Goal: Task Accomplishment & Management: Complete application form

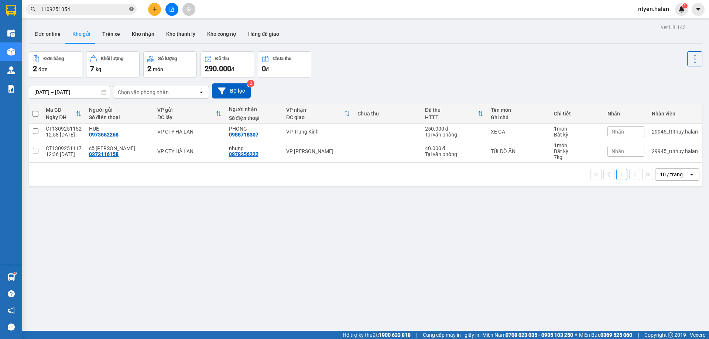
click at [132, 9] on icon "close-circle" at bounding box center [131, 9] width 4 height 4
click at [112, 10] on input "text" at bounding box center [84, 9] width 87 height 8
paste input "1209250669"
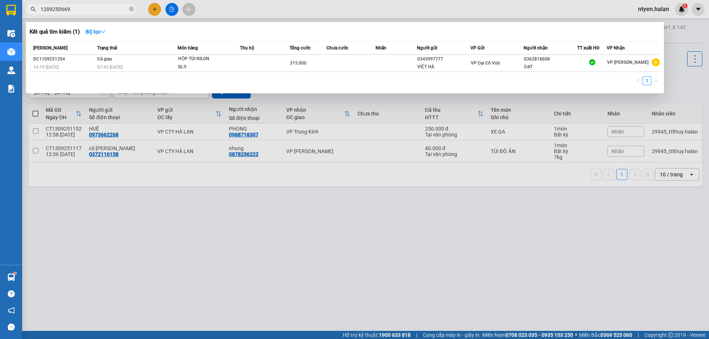
type input "1209250669"
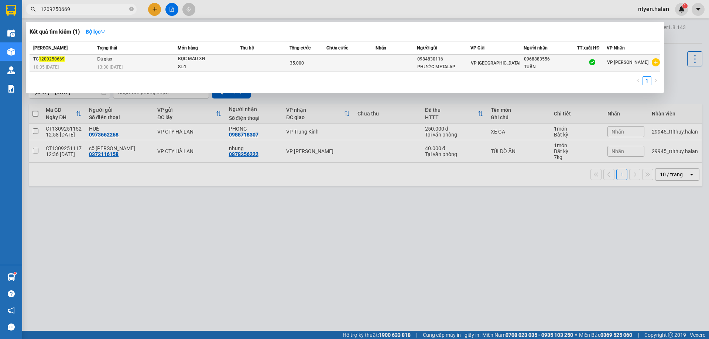
click at [101, 62] on td "Đã giao 13:30 [DATE]" at bounding box center [136, 63] width 82 height 17
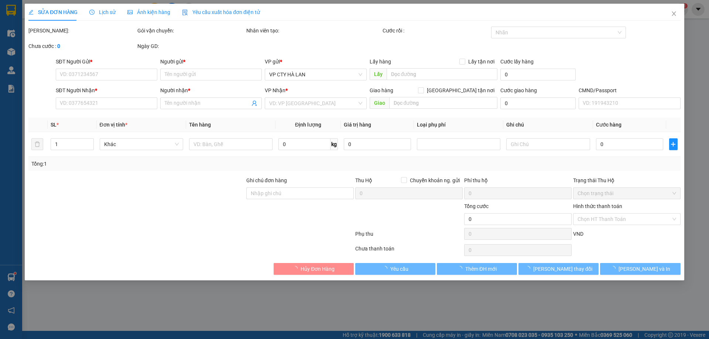
type input "0984830116"
type input "PHƯỚC METALAP"
type input "0968883556"
type input "TUẤN"
type input "35.000"
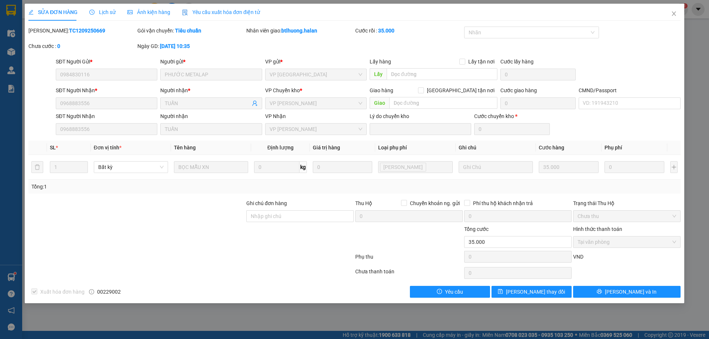
click at [295, 12] on div "SỬA ĐƠN HÀNG Lịch sử Ảnh kiện hàng Yêu cầu xuất hóa đơn điện tử" at bounding box center [354, 12] width 652 height 17
click at [676, 13] on icon "close" at bounding box center [674, 14] width 6 height 6
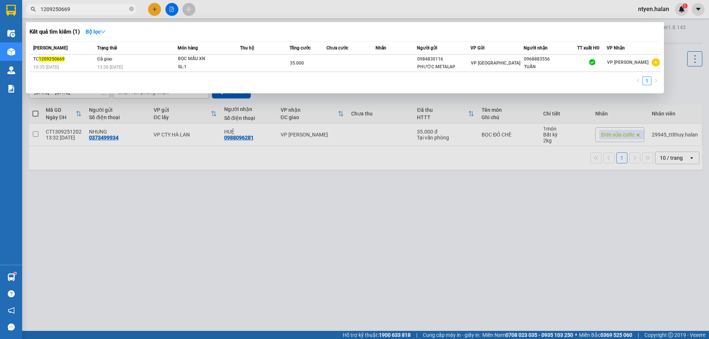
click at [46, 10] on input "1209250669" at bounding box center [84, 9] width 87 height 8
click at [78, 9] on input "1309250669" at bounding box center [84, 9] width 87 height 8
click at [79, 10] on input "1309250669" at bounding box center [84, 9] width 87 height 8
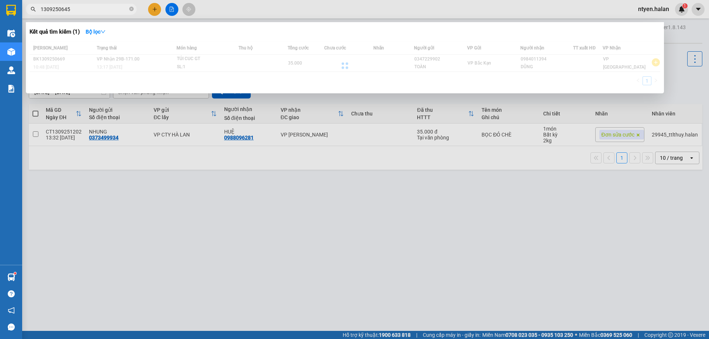
type input "1309250645"
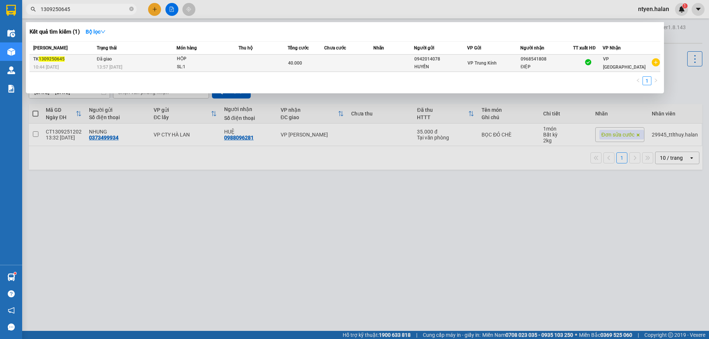
click at [124, 62] on td "Đã giao 13:57 [DATE]" at bounding box center [136, 63] width 82 height 17
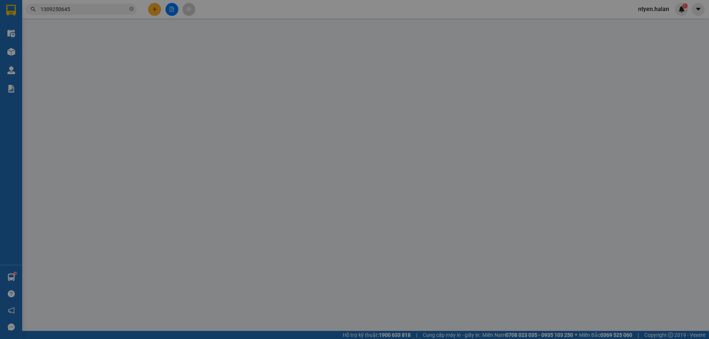
type input "0942014078"
type input "HUYỀN"
type input "0968541808"
type input "ĐIỆP"
type input "40.000"
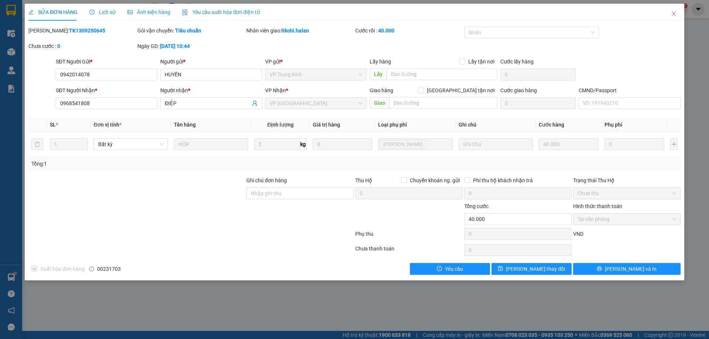
click at [108, 267] on span "00231703" at bounding box center [109, 269] width 24 height 8
copy span "00231703"
click at [674, 12] on icon "close" at bounding box center [674, 14] width 6 height 6
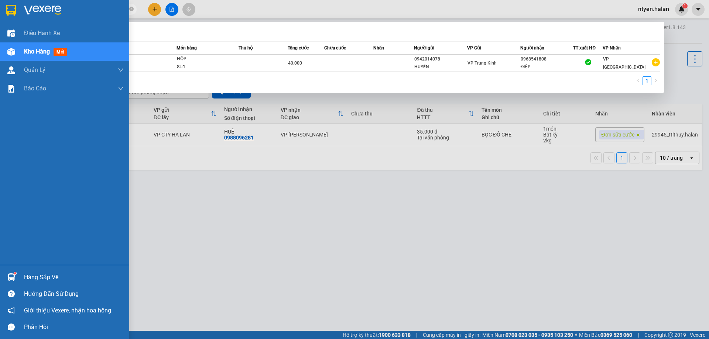
drag, startPoint x: 78, startPoint y: 7, endPoint x: 13, endPoint y: 13, distance: 64.5
click at [14, 13] on section "Kết quả tìm kiếm ( 1 ) Bộ lọc Mã ĐH Trạng thái Món hàng Thu hộ Tổng cước Chưa c…" at bounding box center [354, 169] width 709 height 339
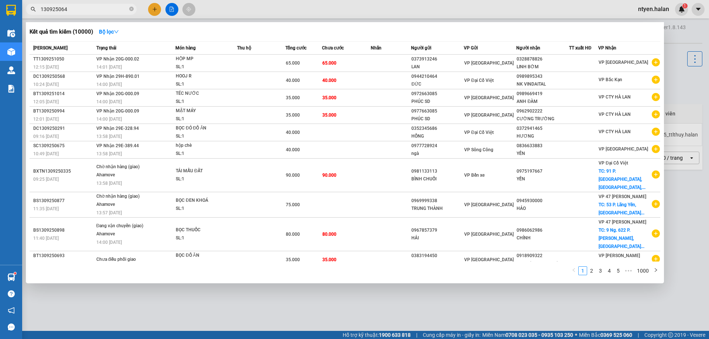
type input "1309250645"
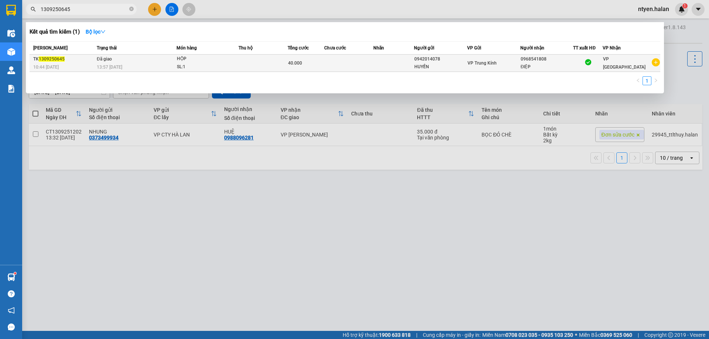
click at [122, 65] on span "13:57 [DATE]" at bounding box center [109, 67] width 25 height 5
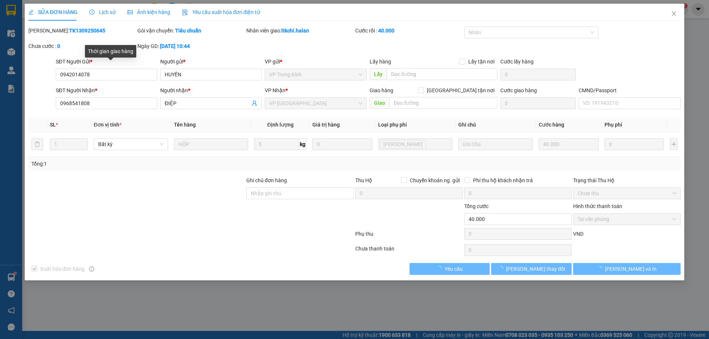
type input "0942014078"
type input "HUYỀN"
type input "0968541808"
type input "ĐIỆP"
type input "40.000"
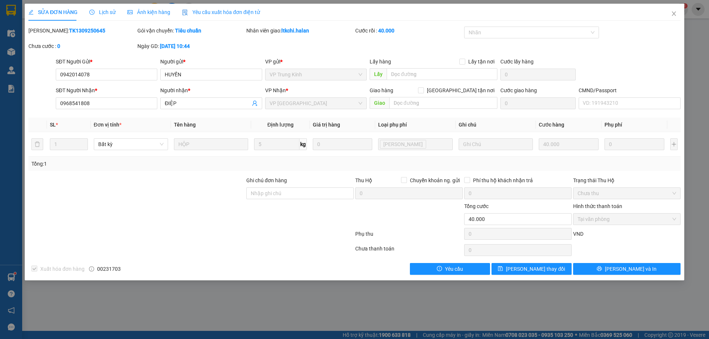
click at [217, 7] on div "Yêu cầu xuất hóa đơn điện tử" at bounding box center [221, 12] width 78 height 17
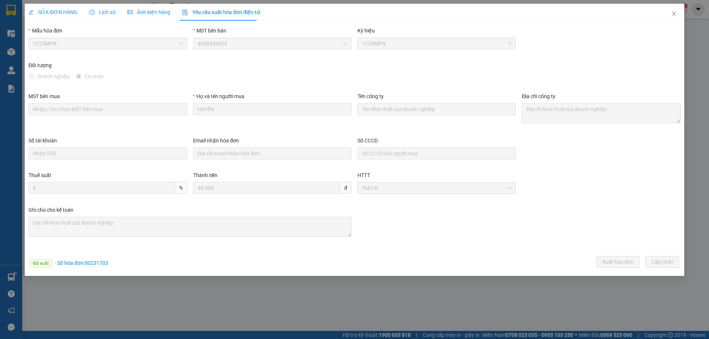
click at [56, 12] on span "SỬA ĐƠN HÀNG" at bounding box center [52, 12] width 49 height 6
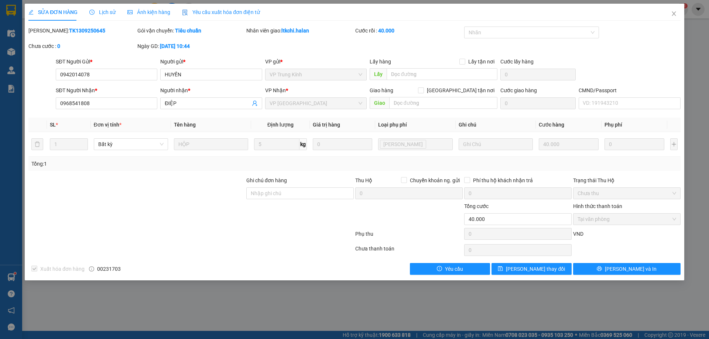
click at [213, 224] on div at bounding box center [137, 215] width 218 height 26
drag, startPoint x: 673, startPoint y: 20, endPoint x: 578, endPoint y: 2, distance: 96.3
click at [671, 19] on span "Close" at bounding box center [673, 14] width 21 height 21
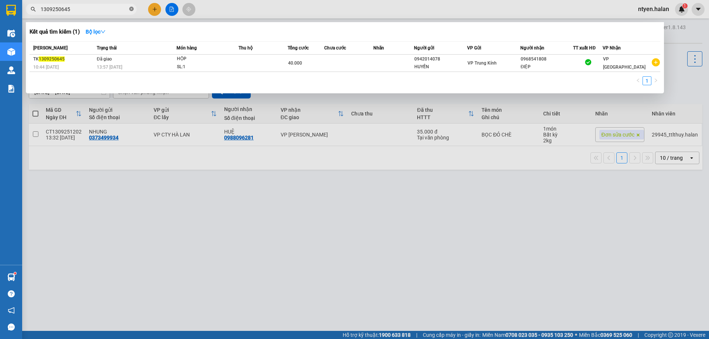
click at [133, 8] on icon "close-circle" at bounding box center [131, 9] width 4 height 4
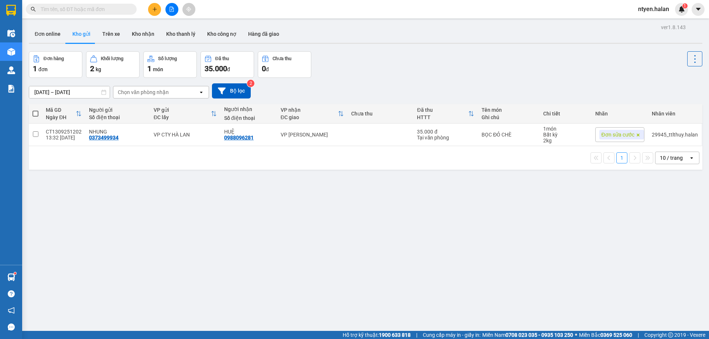
click at [73, 13] on input "text" at bounding box center [84, 9] width 87 height 8
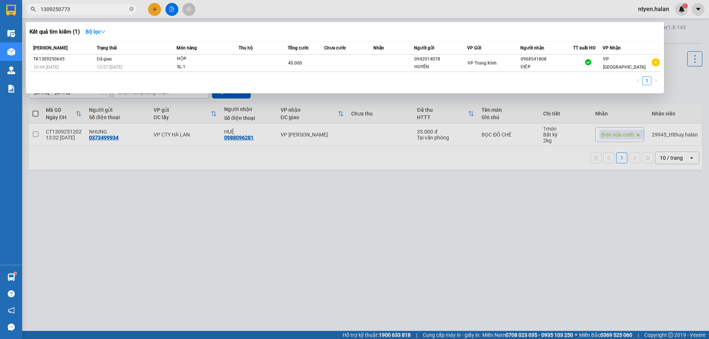
type input "1309250773"
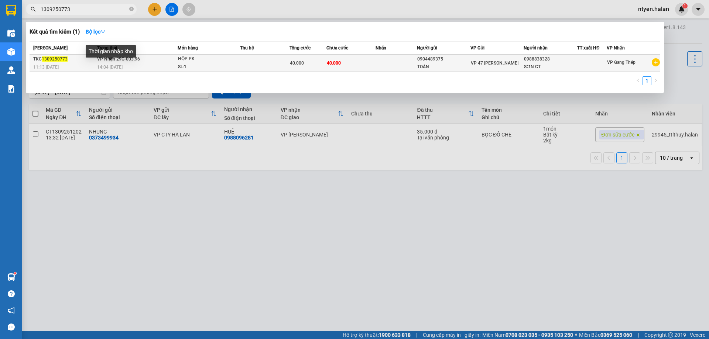
click at [104, 65] on span "14:04 [DATE]" at bounding box center [109, 67] width 25 height 5
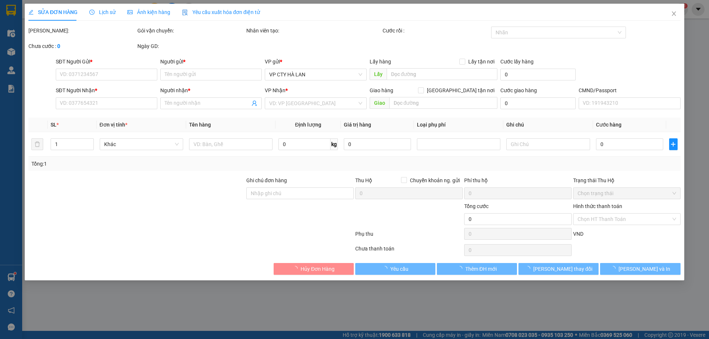
type input "0904489375"
type input "TOÀN"
type input "0988838328"
type input "SƠN GT"
type input "40.000"
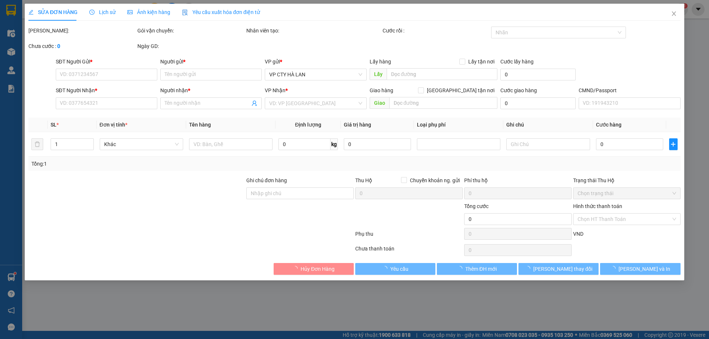
type input "40.000"
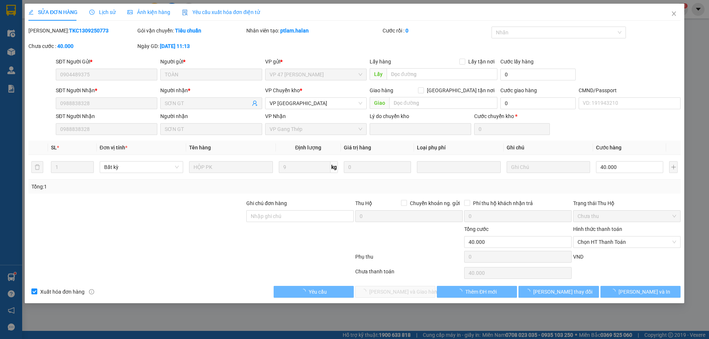
click at [199, 12] on span "Yêu cầu xuất hóa đơn điện tử" at bounding box center [221, 12] width 78 height 6
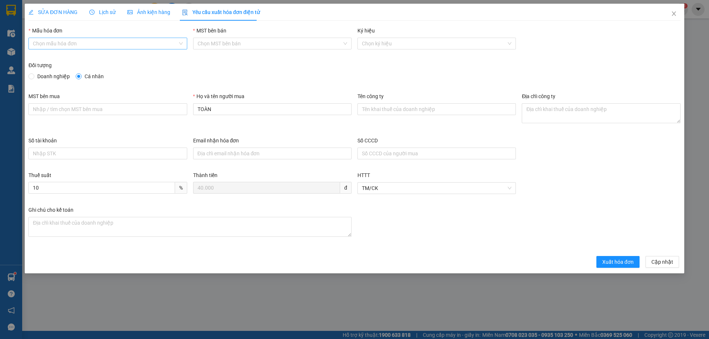
click at [54, 40] on input "Mẫu hóa đơn" at bounding box center [105, 43] width 144 height 11
drag, startPoint x: 45, startPoint y: 56, endPoint x: 40, endPoint y: 62, distance: 7.9
click at [44, 56] on div "1C25MPN" at bounding box center [108, 58] width 150 height 8
type input "8"
click at [30, 80] on div "Đối tượng Doanh nghiệp Cá nhân" at bounding box center [354, 72] width 652 height 22
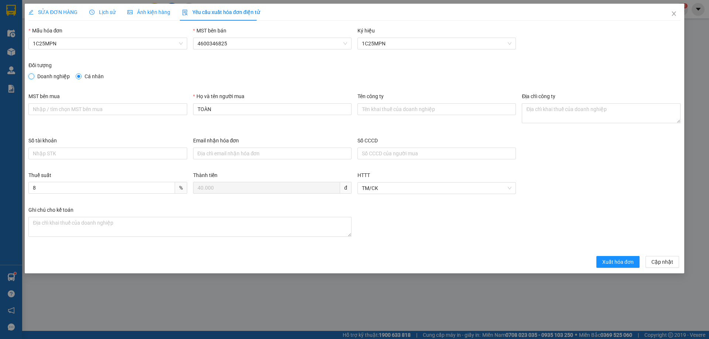
click at [31, 78] on input "Doanh nghiệp" at bounding box center [30, 75] width 5 height 5
radio input "true"
radio input "false"
click at [82, 106] on input "MST bên mua" at bounding box center [107, 109] width 158 height 12
paste input "4601603810"
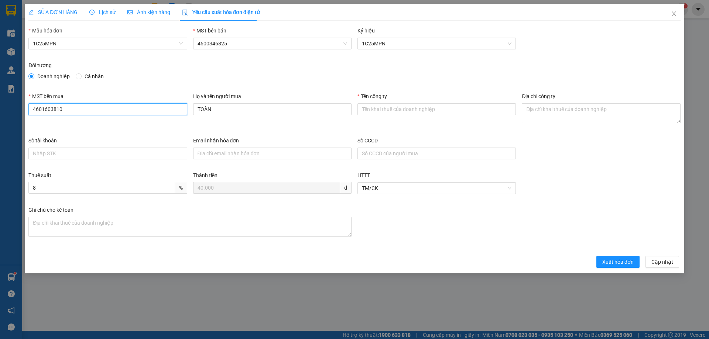
type input "4601603810"
click at [409, 109] on input "Tên công ty" at bounding box center [436, 109] width 158 height 12
paste input "CÔNG TY TNHH DỊCH VỤ PHÂN PHỐI TỔNG HỢP LỘC PHÚ TÀI"
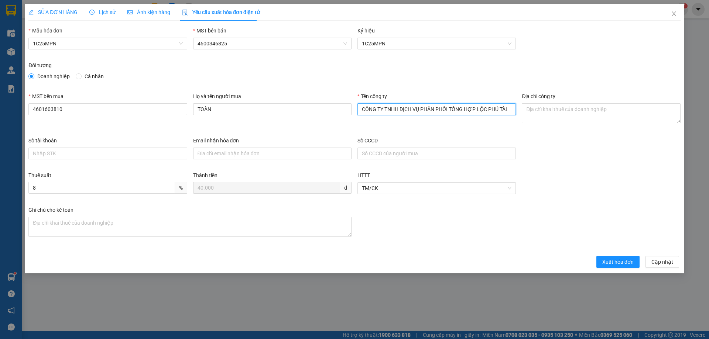
type input "CÔNG TY TNHH DỊCH VỤ PHÂN PHỐI TỔNG HỢP LỘC PHÚ TÀI"
click at [571, 112] on textarea "Địa chỉ công ty" at bounding box center [601, 113] width 158 height 20
paste textarea "SN 42- Ngõ 593/1- Đ. Cách mạng tháng 8 - Tổ 2, Phường Gia Sàng, [GEOGRAPHIC_DAT…"
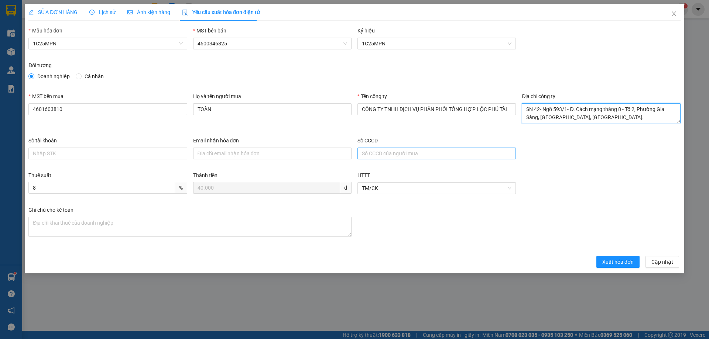
type textarea "SN 42- Ngõ 593/1- Đ. Cách mạng tháng 8 - Tổ 2, Phường Gia Sàng, [GEOGRAPHIC_DAT…"
drag, startPoint x: 65, startPoint y: 10, endPoint x: 166, endPoint y: 16, distance: 101.4
click at [65, 9] on span "SỬA ĐƠN HÀNG" at bounding box center [52, 12] width 49 height 6
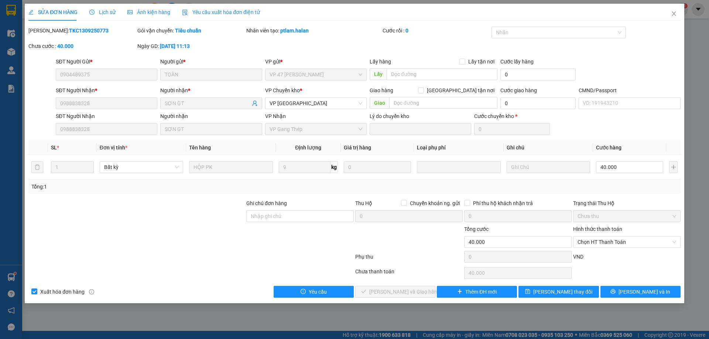
drag, startPoint x: 209, startPoint y: 14, endPoint x: 235, endPoint y: 31, distance: 31.2
click at [209, 14] on span "Yêu cầu xuất hóa đơn điện tử" at bounding box center [221, 12] width 78 height 6
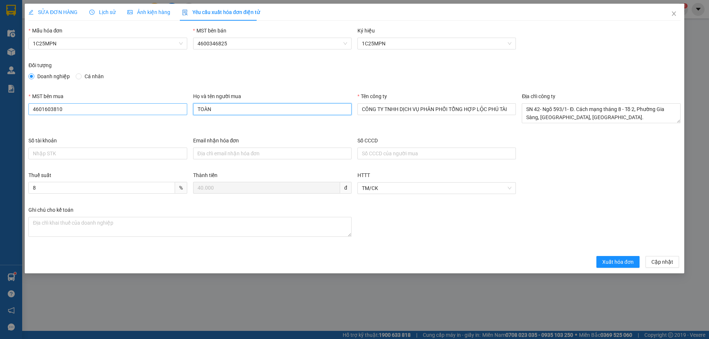
drag, startPoint x: 221, startPoint y: 112, endPoint x: 171, endPoint y: 107, distance: 50.1
click at [170, 104] on div "MST bên mua 4601603810 Họ và tên người mua TOÀN Tên công ty CÔNG TY TNHH DỊCH V…" at bounding box center [354, 114] width 658 height 44
type input "sơn"
click at [602, 258] on button "Xuất hóa đơn" at bounding box center [617, 262] width 43 height 12
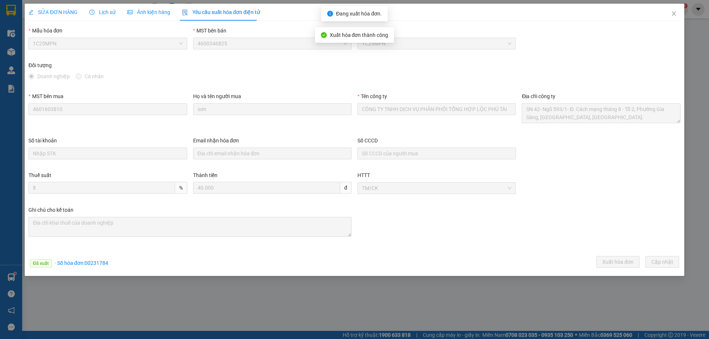
click at [89, 264] on span "· Số hóa đơn: 00231784" at bounding box center [82, 263] width 54 height 6
copy span "00231784"
drag, startPoint x: 674, startPoint y: 15, endPoint x: 120, endPoint y: 5, distance: 553.8
click at [673, 14] on icon "close" at bounding box center [674, 14] width 6 height 6
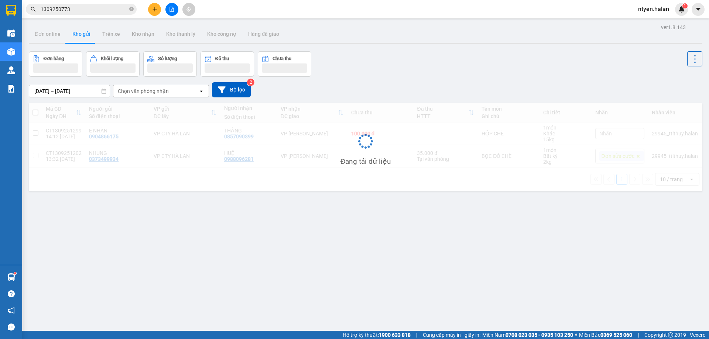
click at [73, 10] on input "1309250773" at bounding box center [84, 9] width 87 height 8
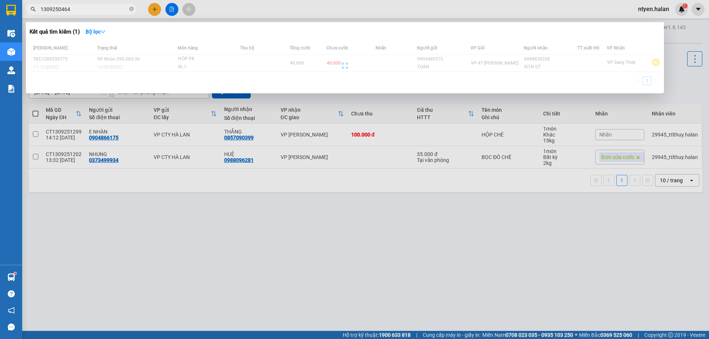
type input "1309250464"
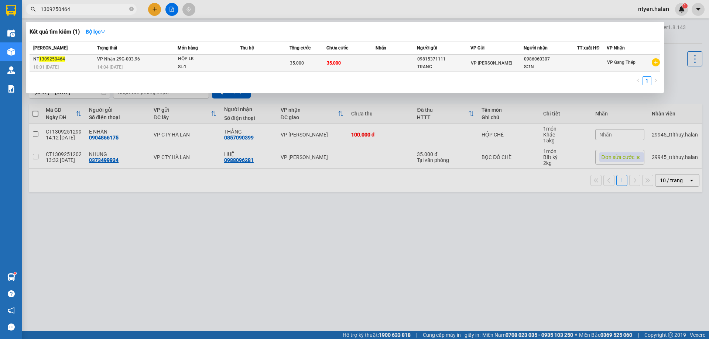
click at [164, 68] on div "14:04 [DATE]" at bounding box center [137, 67] width 80 height 8
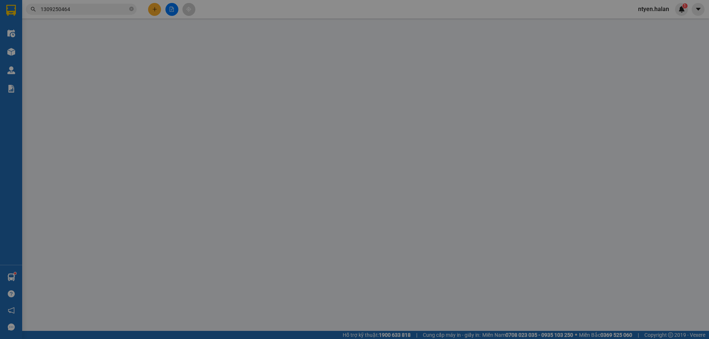
type input "09815371111"
type input "TRANG"
type input "0986060307"
type input "SƠN"
type input "35.000"
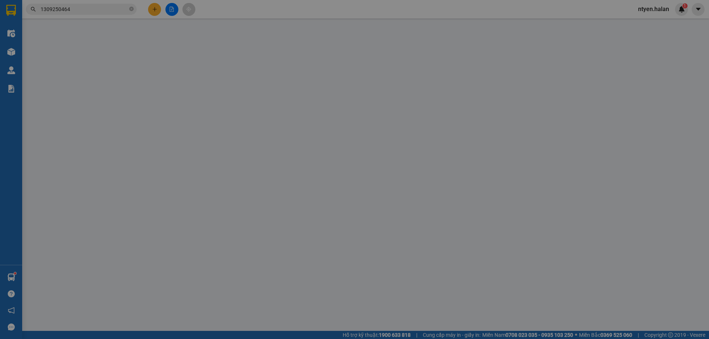
type input "35.000"
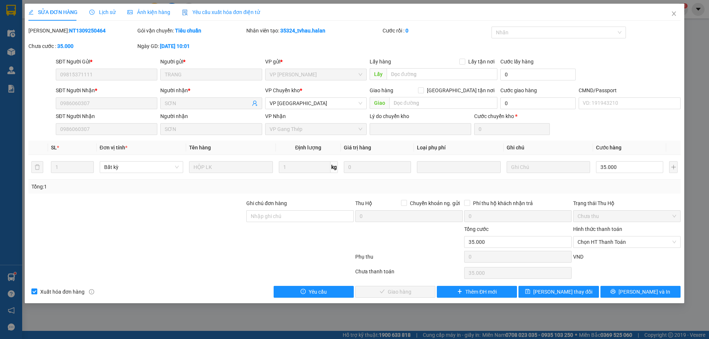
click at [219, 9] on span "Yêu cầu xuất hóa đơn điện tử" at bounding box center [221, 12] width 78 height 6
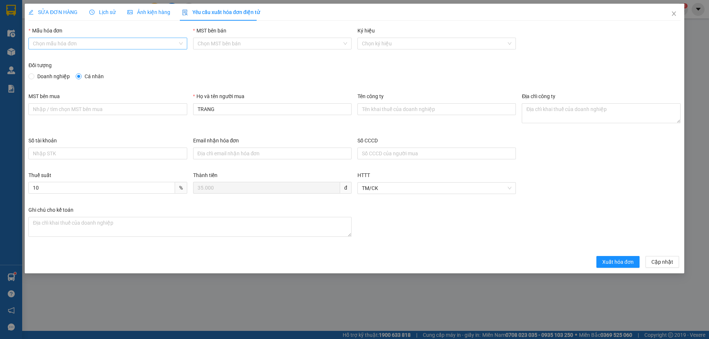
drag, startPoint x: 60, startPoint y: 40, endPoint x: 50, endPoint y: 49, distance: 13.1
click at [60, 41] on input "Mẫu hóa đơn" at bounding box center [105, 43] width 144 height 11
drag, startPoint x: 44, startPoint y: 59, endPoint x: 40, endPoint y: 66, distance: 8.3
click at [45, 61] on div "1C25MPN" at bounding box center [108, 58] width 150 height 8
type input "8"
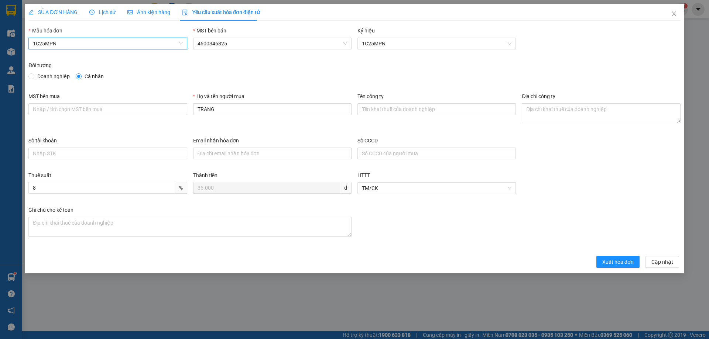
drag, startPoint x: 32, startPoint y: 79, endPoint x: 39, endPoint y: 90, distance: 12.7
click at [32, 80] on div "Đối tượng Doanh nghiệp Cá nhân" at bounding box center [354, 72] width 652 height 22
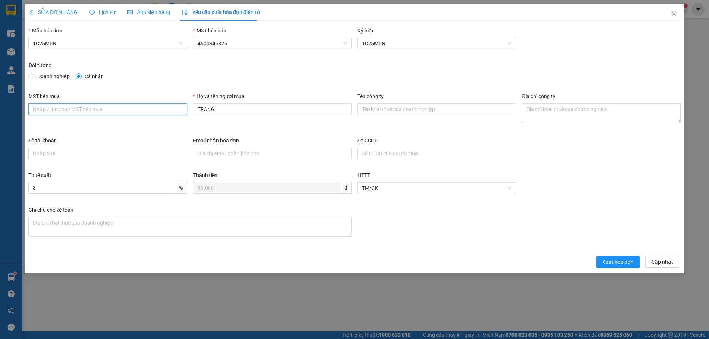
click at [97, 108] on input "MST bên mua" at bounding box center [107, 109] width 158 height 12
paste input "4601603810"
type input "4601603810"
click at [406, 108] on input "Tên công ty" at bounding box center [436, 109] width 158 height 12
paste input "CÔNG TY TNHH DỊCH VỤ PHÂN PHỐI TỔNG HỢP LỘC PHÚ TÀI"
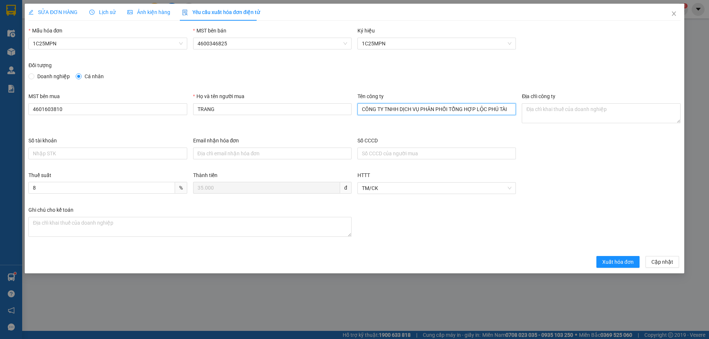
type input "CÔNG TY TNHH DỊCH VỤ PHÂN PHỐI TỔNG HỢP LỘC PHÚ TÀI"
click at [536, 118] on textarea "Địa chỉ công ty" at bounding box center [601, 113] width 158 height 20
paste textarea "SN 42- Ngõ 593/1- Đ. Cách mạng tháng 8 - Tổ 2, Phường Gia Sàng, [GEOGRAPHIC_DAT…"
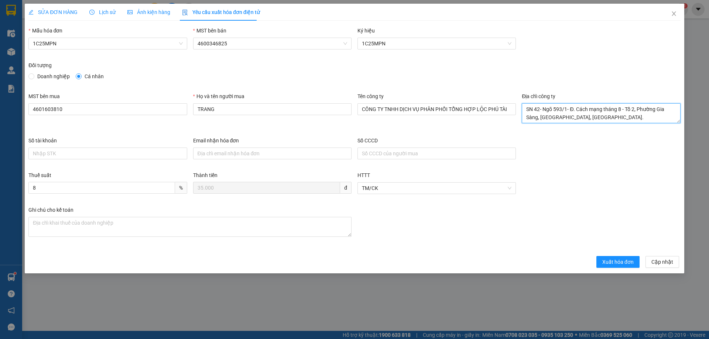
type textarea "SN 42- Ngõ 593/1- Đ. Cách mạng tháng 8 - Tổ 2, Phường Gia Sàng, [GEOGRAPHIC_DAT…"
click at [61, 12] on span "SỬA ĐƠN HÀNG" at bounding box center [52, 12] width 49 height 6
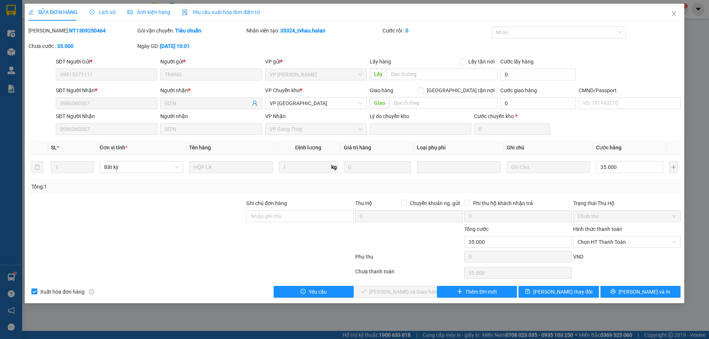
drag, startPoint x: 211, startPoint y: 11, endPoint x: 241, endPoint y: 48, distance: 48.0
click at [212, 11] on span "Yêu cầu xuất hóa đơn điện tử" at bounding box center [221, 12] width 78 height 6
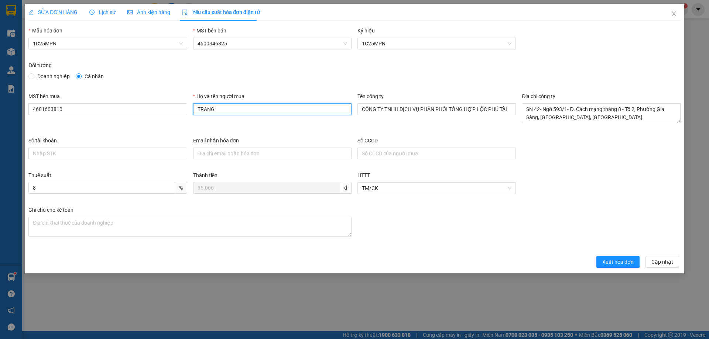
drag, startPoint x: 215, startPoint y: 106, endPoint x: 167, endPoint y: 101, distance: 48.6
click at [166, 109] on div "MST bên mua 4601603810 Họ và tên người mua TRANG Tên công ty CÔNG TY TNHH DỊCH …" at bounding box center [354, 114] width 658 height 44
type input "sơn"
click at [614, 258] on span "Xuất hóa đơn" at bounding box center [617, 262] width 31 height 8
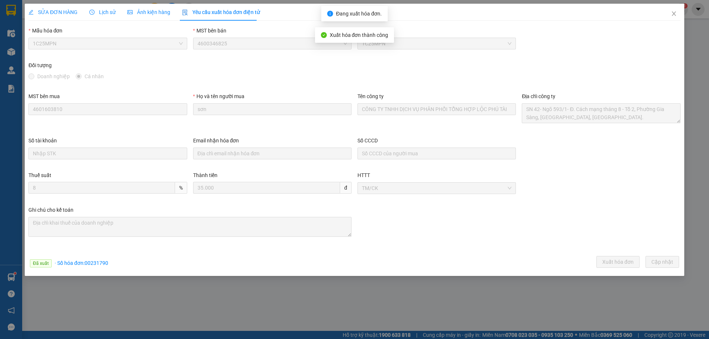
click at [99, 263] on span "· Số hóa đơn: 00231790" at bounding box center [82, 263] width 54 height 6
copy span "00231790"
click at [670, 15] on span "Close" at bounding box center [673, 14] width 21 height 21
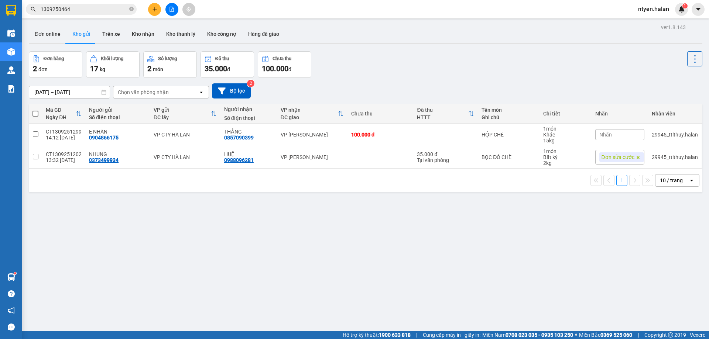
click at [76, 12] on input "1309250464" at bounding box center [84, 9] width 87 height 8
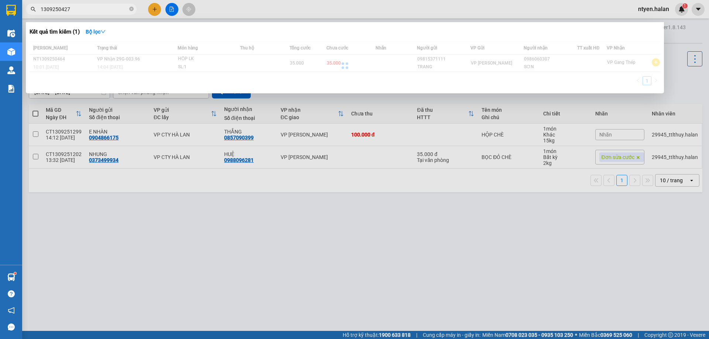
type input "1309250427"
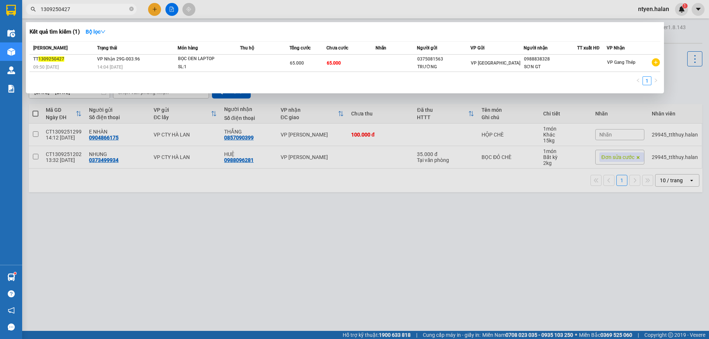
click at [50, 13] on div "Thời gian nhập kho" at bounding box center [25, 6] width 50 height 13
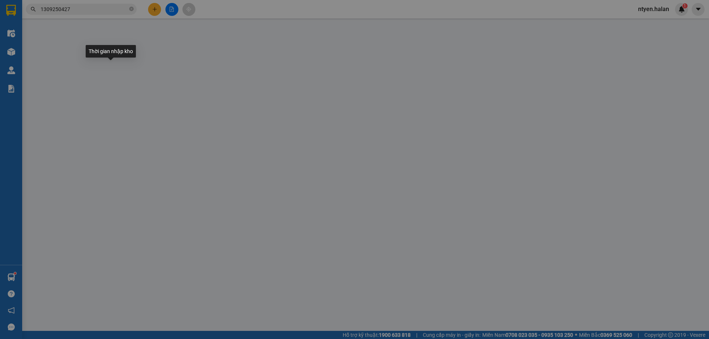
type input "0375081563"
type input "TRƯỜNG"
type input "0988838328"
type input "SƠN GT"
type input "65.000"
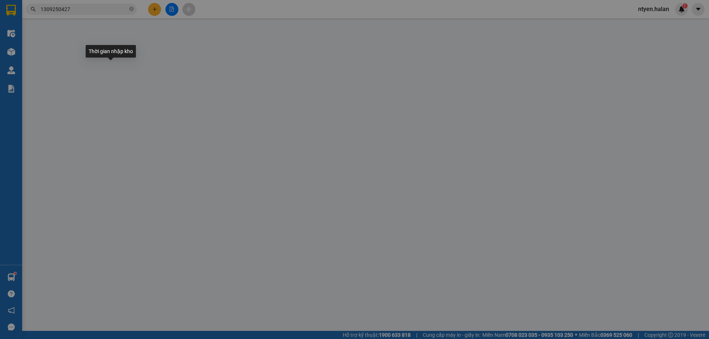
type input "65.000"
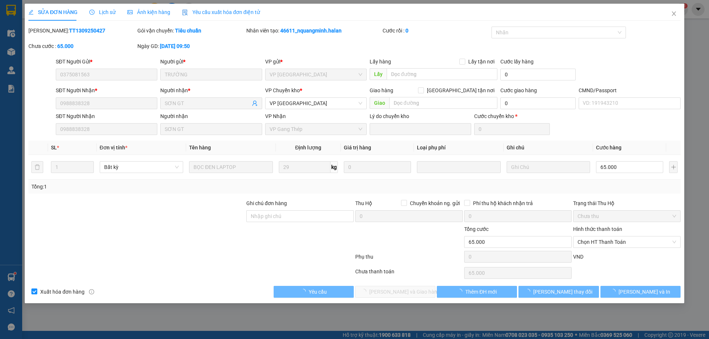
click at [235, 12] on span "Yêu cầu xuất hóa đơn điện tử" at bounding box center [221, 12] width 78 height 6
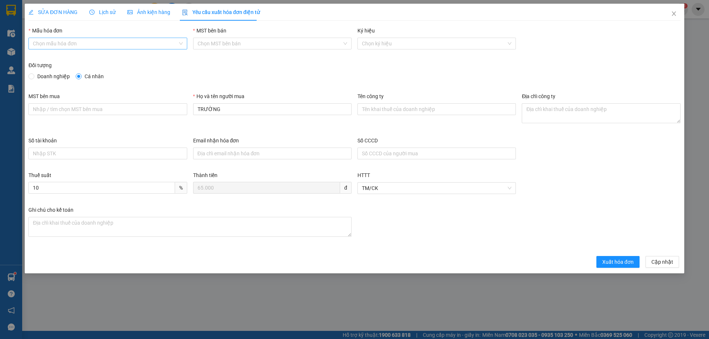
click at [50, 42] on input "Mẫu hóa đơn" at bounding box center [105, 43] width 144 height 11
drag, startPoint x: 44, startPoint y: 56, endPoint x: 41, endPoint y: 60, distance: 5.3
click at [44, 56] on div "1C25MPN" at bounding box center [108, 58] width 150 height 8
type input "8"
click at [31, 76] on input "Doanh nghiệp" at bounding box center [30, 75] width 5 height 5
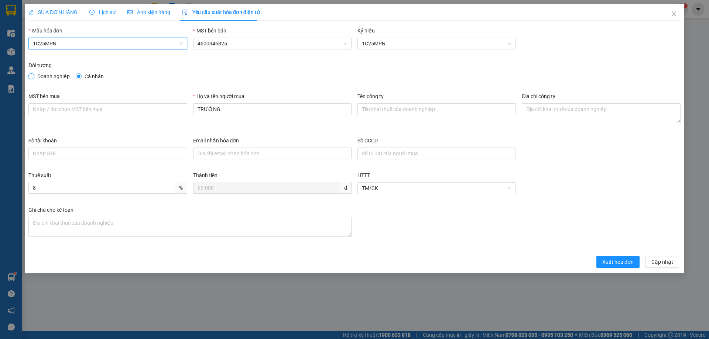
radio input "true"
radio input "false"
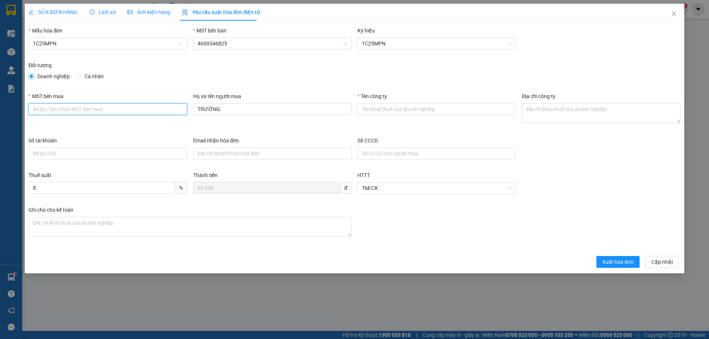
click at [89, 109] on input "MST bên mua" at bounding box center [107, 109] width 158 height 12
paste input "4601603810"
type input "4601603810"
click at [416, 109] on input "Tên công ty" at bounding box center [436, 109] width 158 height 12
paste input "CÔNG TY TNHH DỊCH VỤ PHÂN PHỐI TỔNG HỢP LỘC PHÚ TÀI"
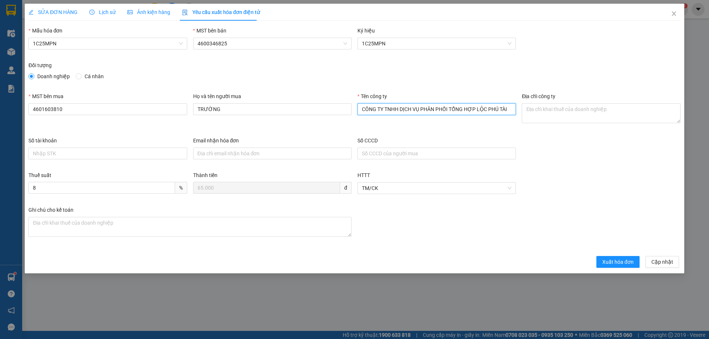
type input "CÔNG TY TNHH DỊCH VỤ PHÂN PHỐI TỔNG HỢP LỘC PHÚ TÀI"
click at [556, 109] on textarea "Địa chỉ công ty" at bounding box center [601, 113] width 158 height 20
paste textarea "SN 42- Ngõ 593/1- Đ. Cách mạng tháng 8 - Tổ 2, Phường Gia Sàng, [GEOGRAPHIC_DAT…"
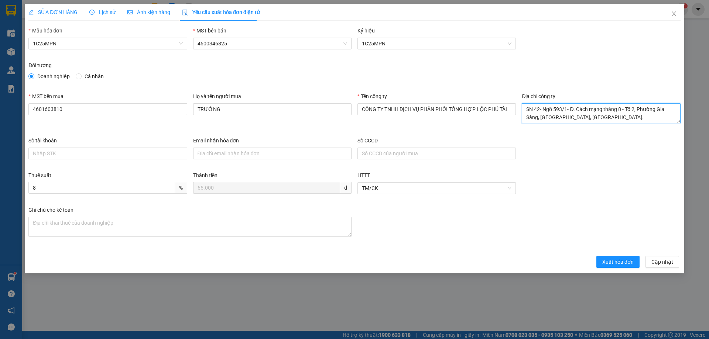
type textarea "SN 42- Ngõ 593/1- Đ. Cách mạng tháng 8 - Tổ 2, Phường Gia Sàng, [GEOGRAPHIC_DAT…"
click at [54, 14] on span "SỬA ĐƠN HÀNG" at bounding box center [52, 12] width 49 height 6
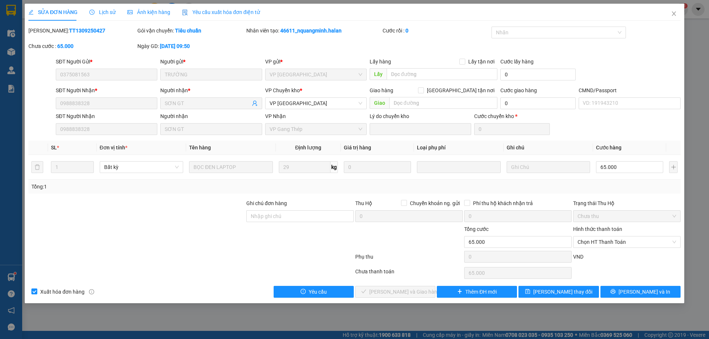
click at [238, 14] on span "Yêu cầu xuất hóa đơn điện tử" at bounding box center [221, 12] width 78 height 6
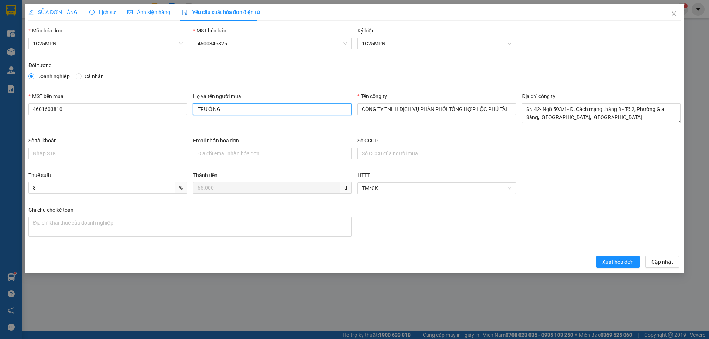
drag, startPoint x: 228, startPoint y: 113, endPoint x: 135, endPoint y: 101, distance: 93.8
click at [135, 101] on div "MST bên mua 4601603810 Họ và tên người mua TRƯỜNG Tên công ty CÔNG TY TNHH DỊCH…" at bounding box center [354, 114] width 658 height 44
type input "sơn"
click at [613, 265] on span "Xuất hóa đơn" at bounding box center [617, 262] width 31 height 8
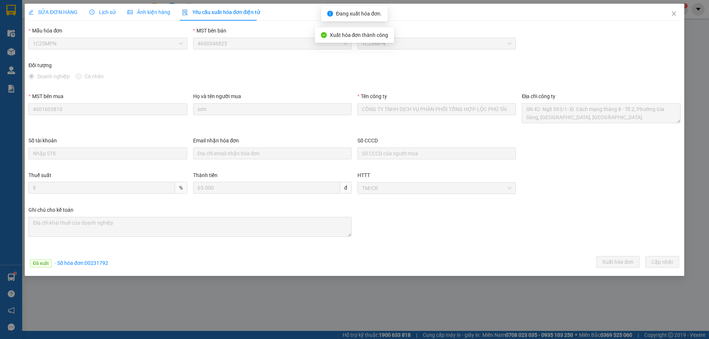
click at [90, 267] on div "Đã xuất · Số hóa đơn: 00231792 Xuất hóa đơn [GEOGRAPHIC_DATA] [GEOGRAPHIC_DATA]" at bounding box center [354, 263] width 655 height 14
copy span "00231792"
click at [675, 13] on icon "close" at bounding box center [673, 13] width 4 height 4
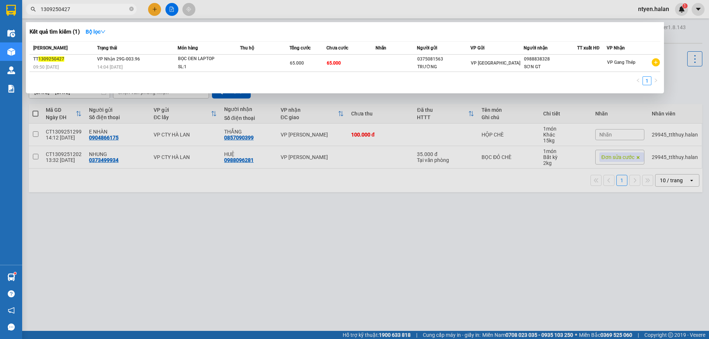
drag, startPoint x: 80, startPoint y: 7, endPoint x: 1, endPoint y: 9, distance: 79.0
click at [2, 9] on section "Kết quả tìm kiếm ( 1 ) Bộ lọc Mã ĐH Trạng thái Món hàng Thu hộ Tổng cước Chưa c…" at bounding box center [354, 169] width 709 height 339
click at [57, 14] on span "12" at bounding box center [81, 9] width 111 height 11
click at [58, 11] on input "12" at bounding box center [84, 9] width 87 height 8
type input "1209251698"
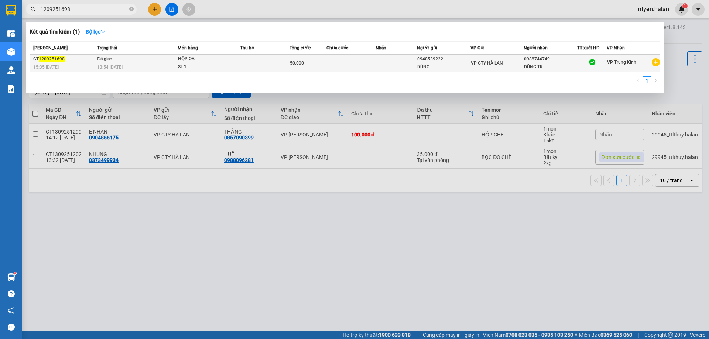
click at [106, 65] on span "13:54 [DATE]" at bounding box center [109, 67] width 25 height 6
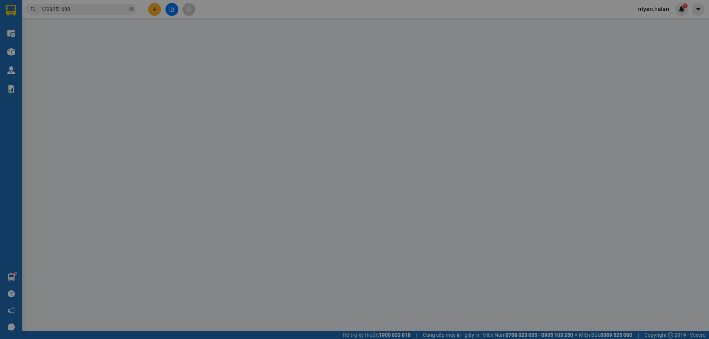
type input "0948539222"
type input "DŨNG"
type input "0988744749"
type input "DŨNG TK"
type input "50.000"
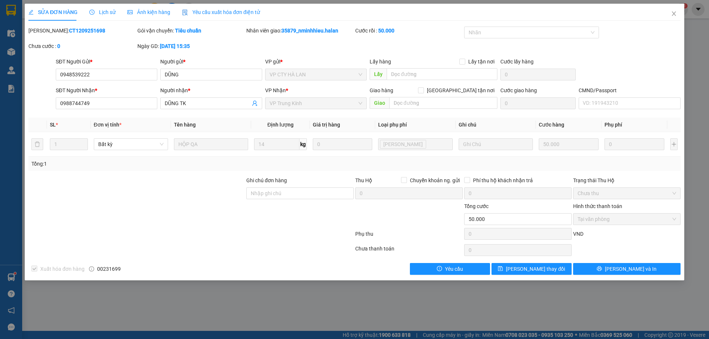
click at [218, 13] on span "Yêu cầu xuất hóa đơn điện tử" at bounding box center [221, 12] width 78 height 6
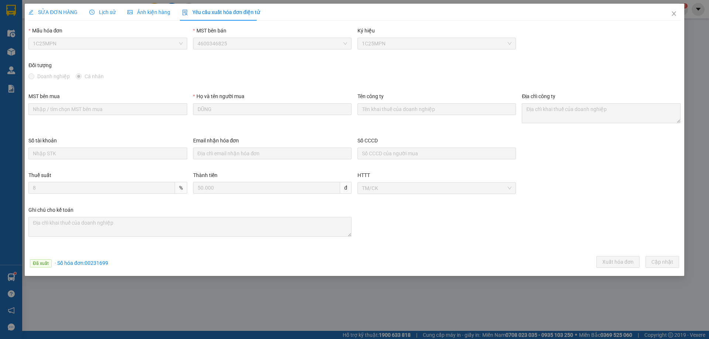
click at [98, 261] on span "· Số hóa đơn: 00231699" at bounding box center [82, 263] width 54 height 6
copy span "00231699"
